Goal: Entertainment & Leisure: Consume media (video, audio)

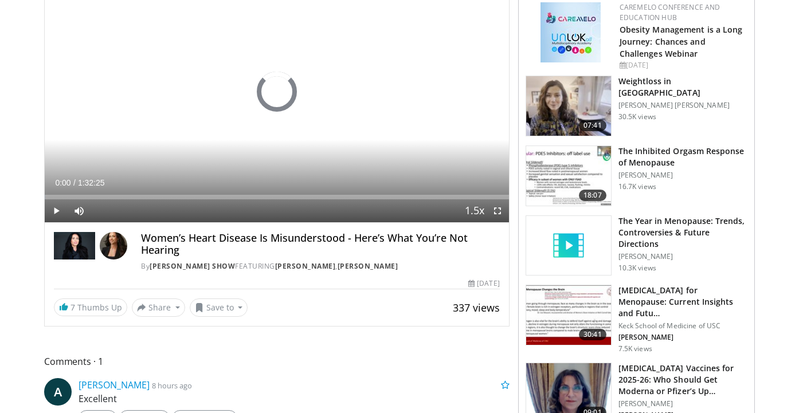
scroll to position [133, 0]
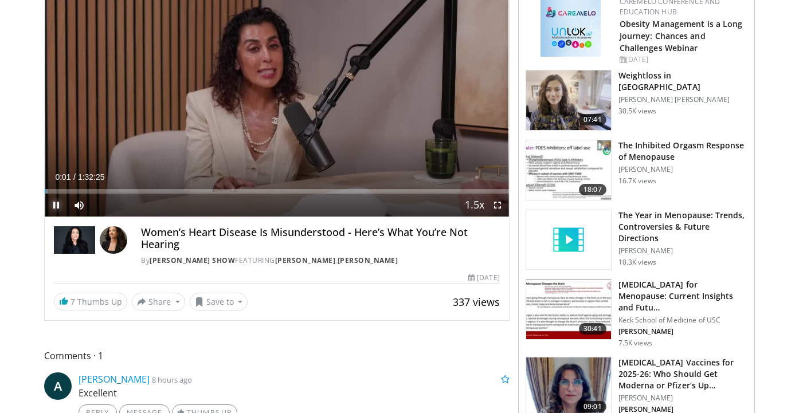
click at [56, 206] on span "Video Player" at bounding box center [56, 205] width 23 height 23
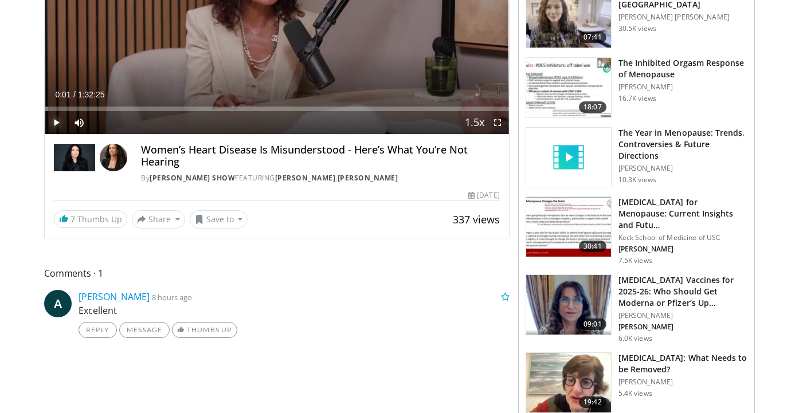
scroll to position [206, 0]
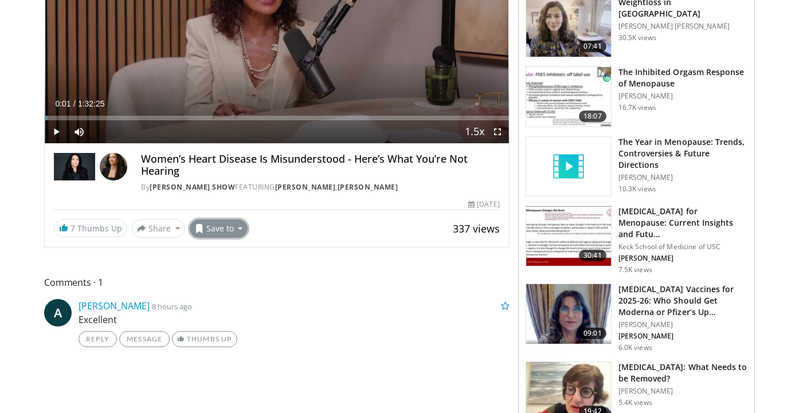
click at [224, 227] on button "Save to" at bounding box center [219, 228] width 58 height 18
click at [231, 254] on span "Add to Favorites" at bounding box center [239, 253] width 70 height 13
click at [177, 230] on button "Share" at bounding box center [158, 228] width 53 height 18
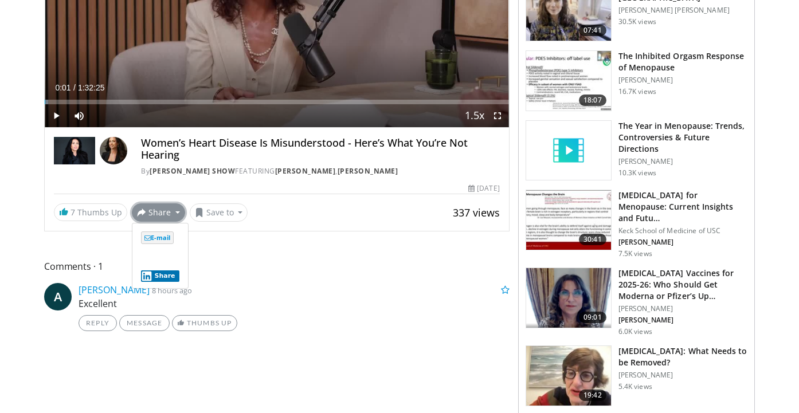
scroll to position [225, 0]
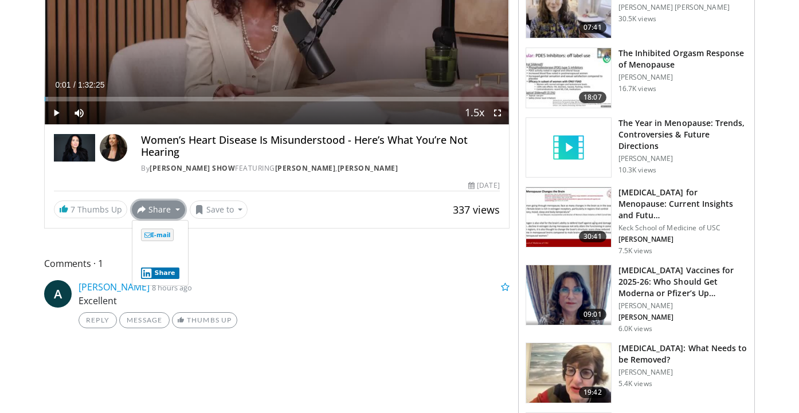
click at [66, 267] on span "Comments 1" at bounding box center [276, 263] width 465 height 15
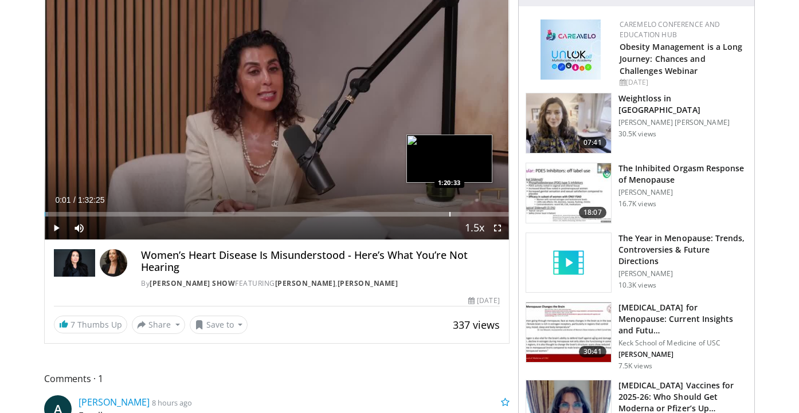
scroll to position [111, 0]
